Goal: Browse casually: Explore the website without a specific task or goal

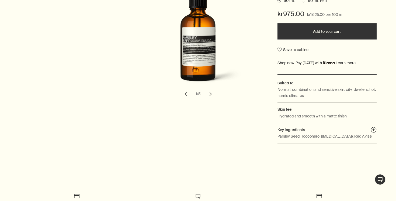
scroll to position [134, 0]
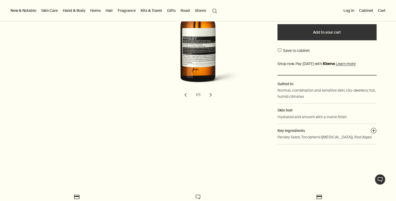
click at [211, 95] on button "chevron" at bounding box center [211, 95] width 12 height 12
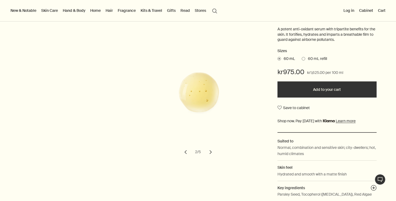
scroll to position [76, 0]
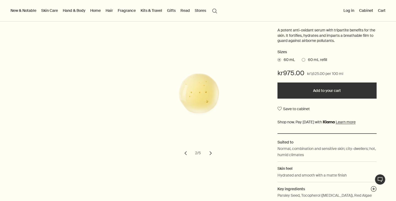
click at [208, 151] on button "chevron" at bounding box center [211, 154] width 12 height 12
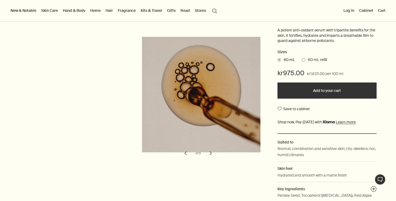
click at [208, 151] on button "chevron" at bounding box center [211, 154] width 12 height 12
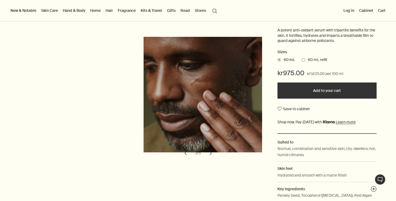
click at [208, 151] on button "chevron" at bounding box center [211, 154] width 12 height 12
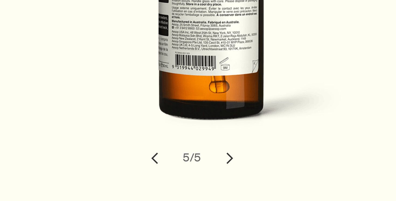
click at [205, 151] on button "chevron" at bounding box center [211, 154] width 12 height 12
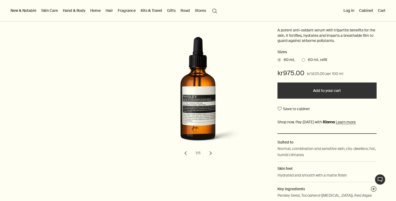
click at [213, 152] on button "chevron" at bounding box center [211, 154] width 12 height 12
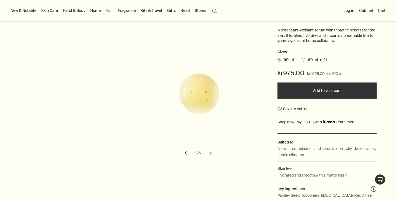
click at [213, 152] on button "chevron" at bounding box center [211, 154] width 12 height 12
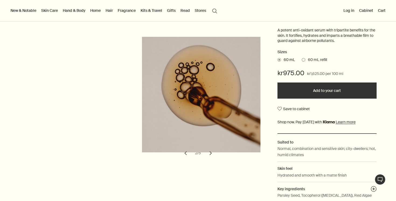
click at [213, 152] on button "chevron" at bounding box center [211, 154] width 12 height 12
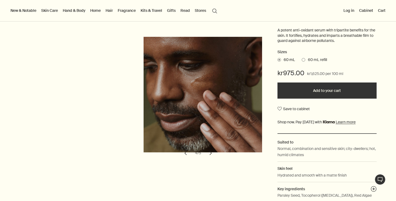
click at [213, 152] on button "chevron" at bounding box center [211, 154] width 12 height 12
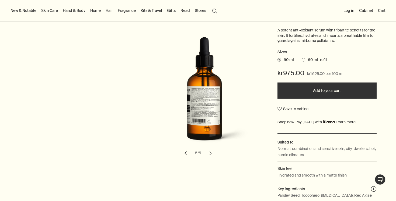
click at [213, 152] on button "chevron" at bounding box center [211, 154] width 12 height 12
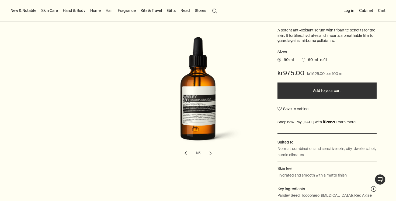
click at [213, 152] on button "chevron" at bounding box center [211, 154] width 12 height 12
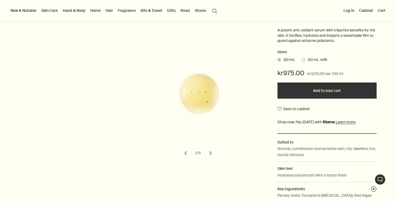
click at [213, 152] on button "chevron" at bounding box center [211, 154] width 12 height 12
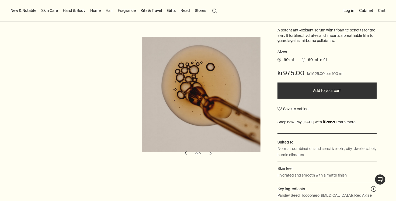
click at [213, 152] on button "chevron" at bounding box center [211, 154] width 12 height 12
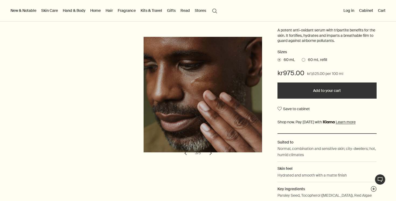
click at [213, 152] on button "chevron" at bounding box center [211, 154] width 12 height 12
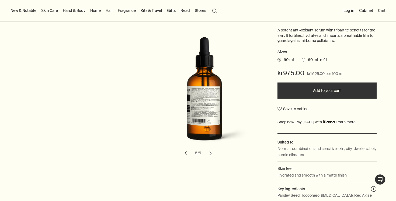
click at [213, 152] on button "chevron" at bounding box center [211, 154] width 12 height 12
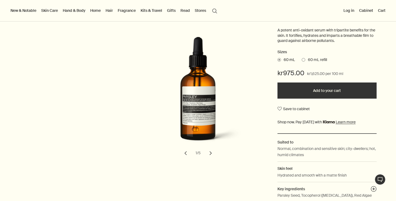
click at [213, 152] on button "chevron" at bounding box center [211, 154] width 12 height 12
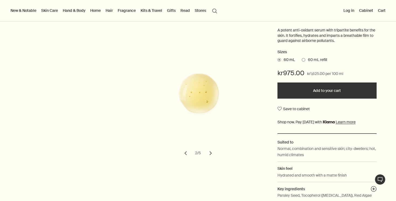
click at [213, 152] on button "chevron" at bounding box center [211, 154] width 12 height 12
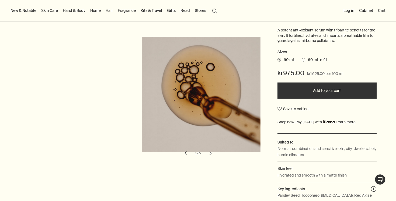
click at [213, 152] on button "chevron" at bounding box center [211, 154] width 12 height 12
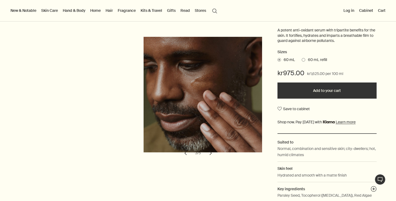
click at [213, 152] on button "chevron" at bounding box center [211, 154] width 12 height 12
